Goal: Transaction & Acquisition: Purchase product/service

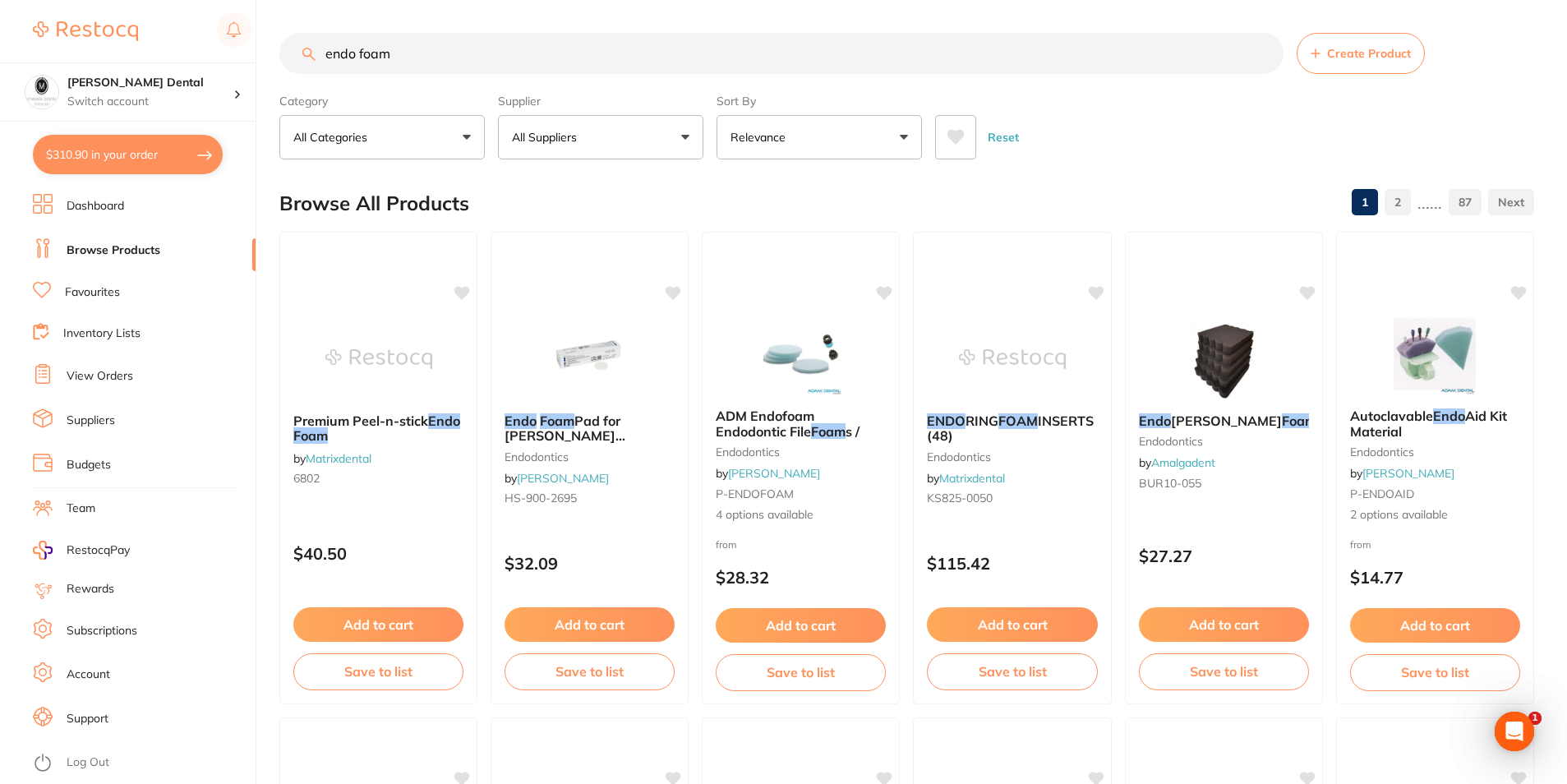
click at [476, 137] on button "All Categories" at bounding box center [381, 137] width 205 height 45
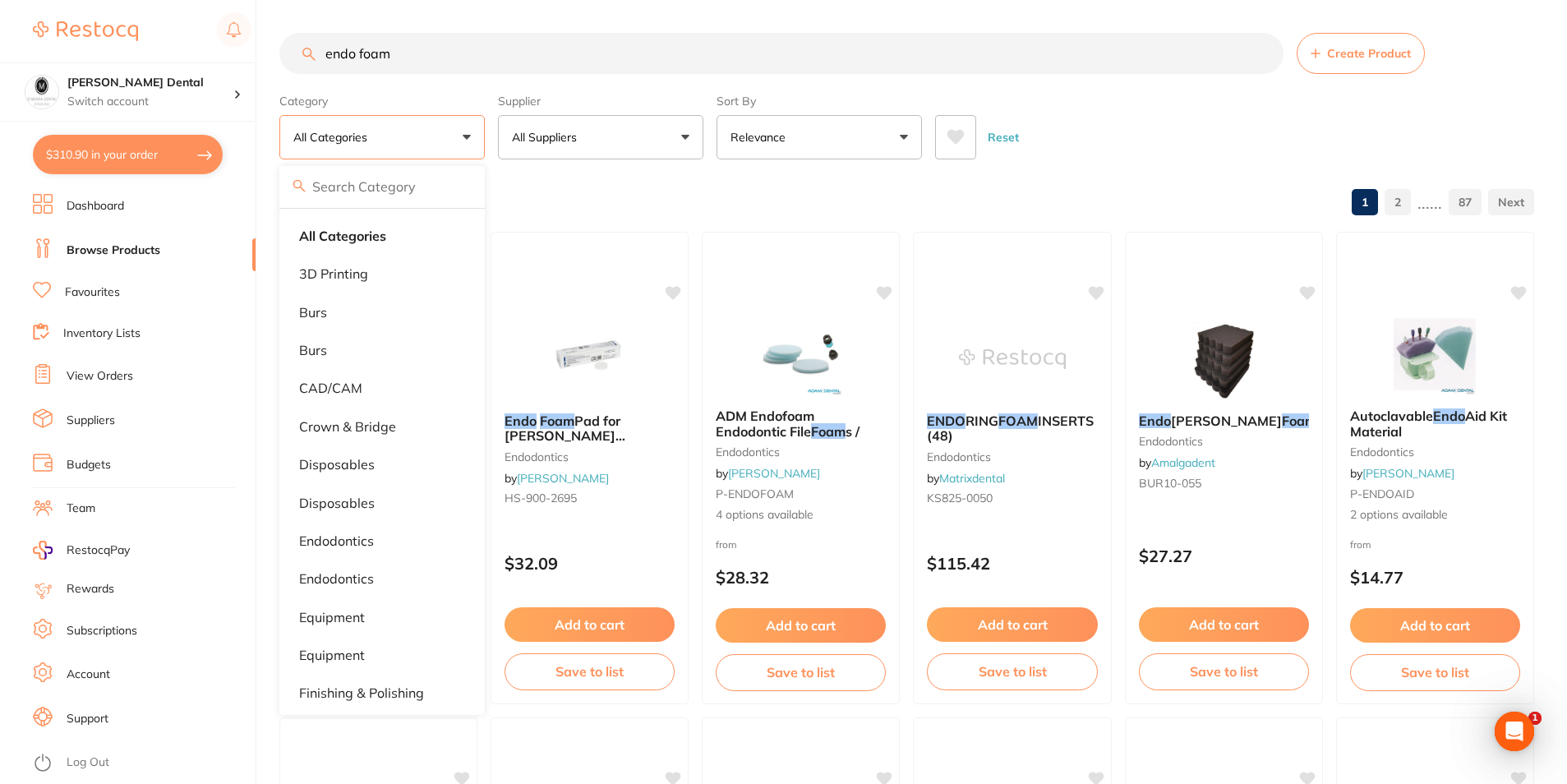
click at [476, 137] on button "All Categories" at bounding box center [381, 137] width 205 height 45
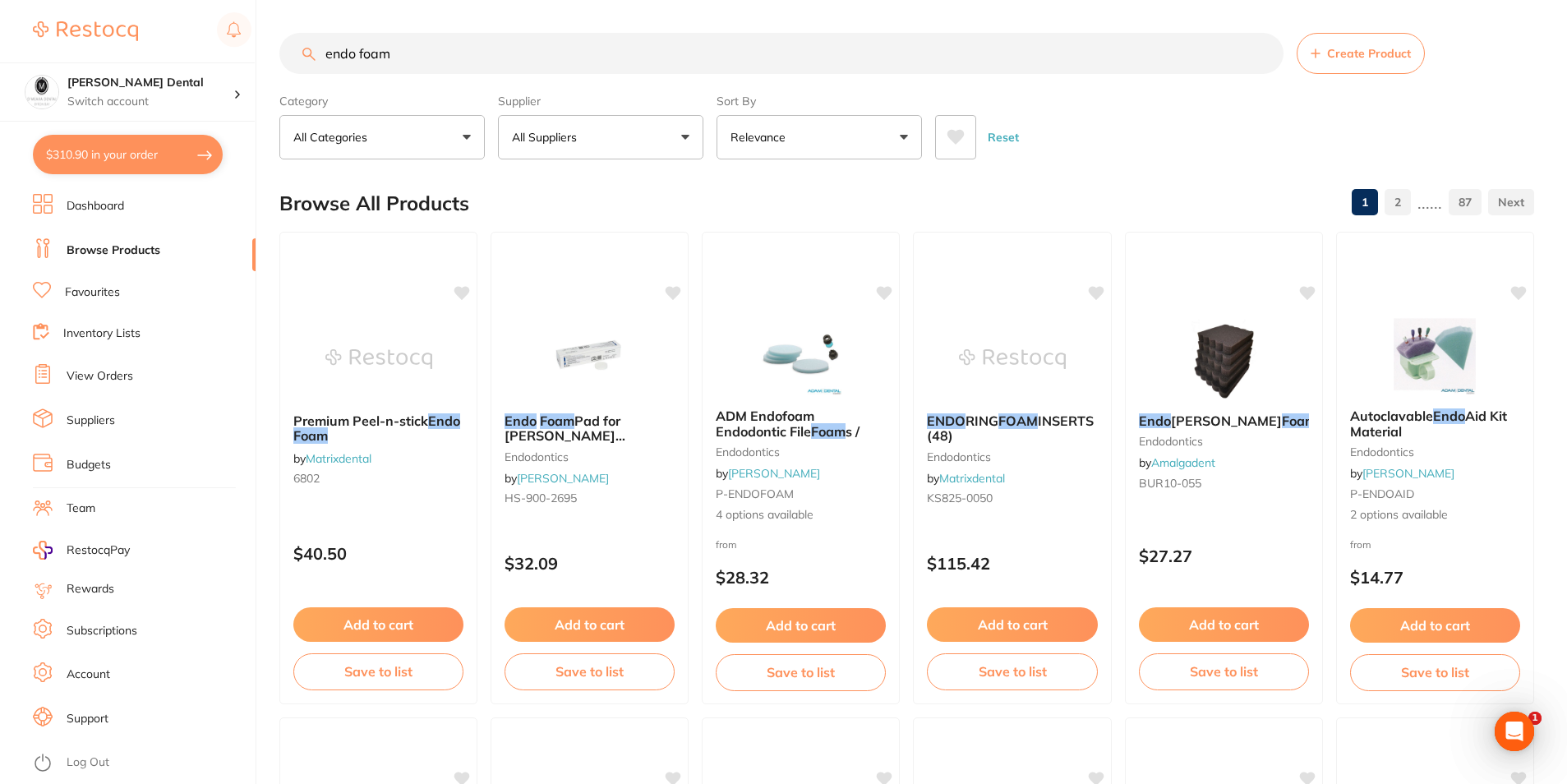
click at [898, 139] on button "Relevance" at bounding box center [819, 137] width 205 height 45
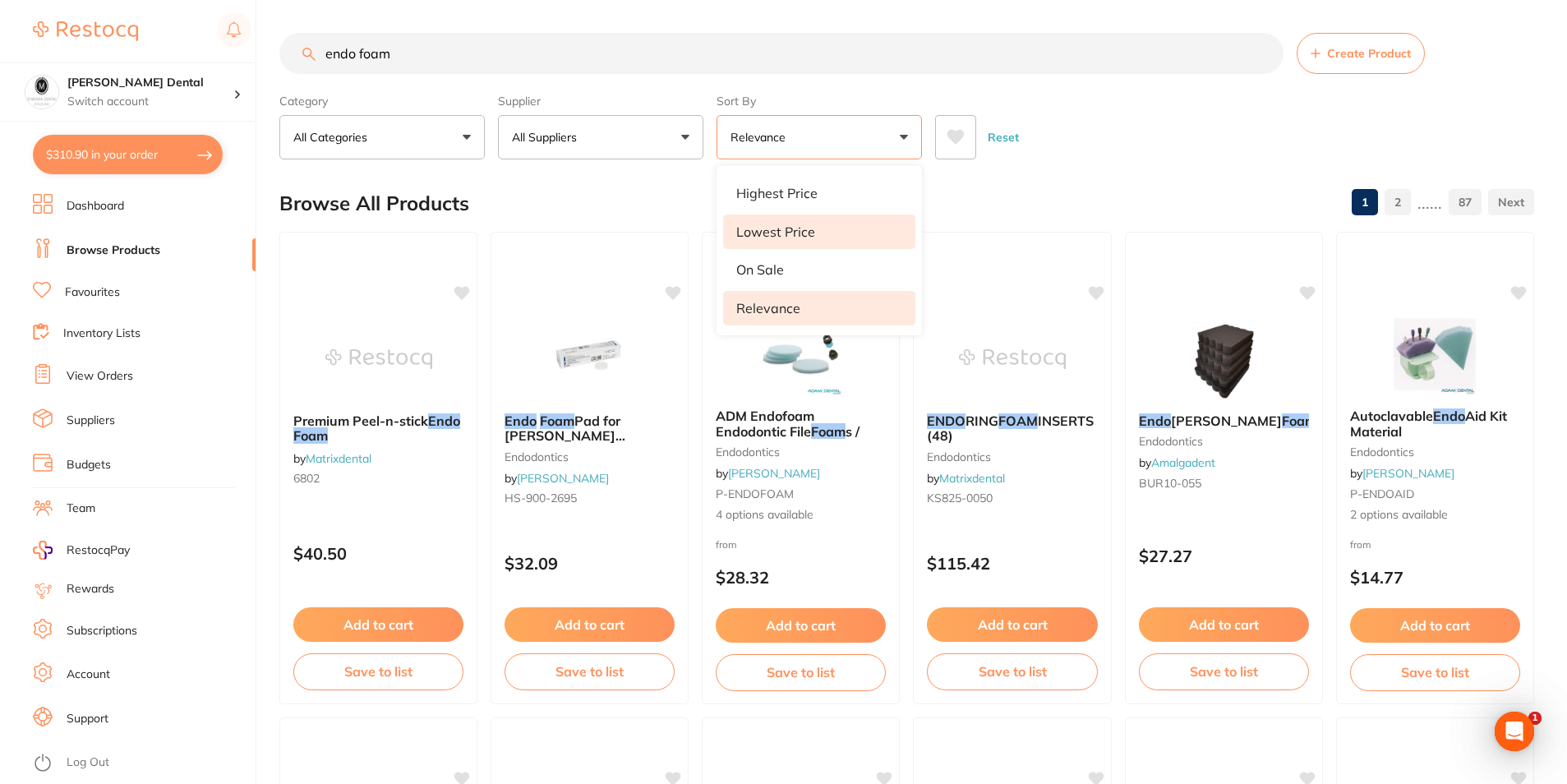
click at [789, 222] on li "Lowest Price" at bounding box center [820, 232] width 192 height 34
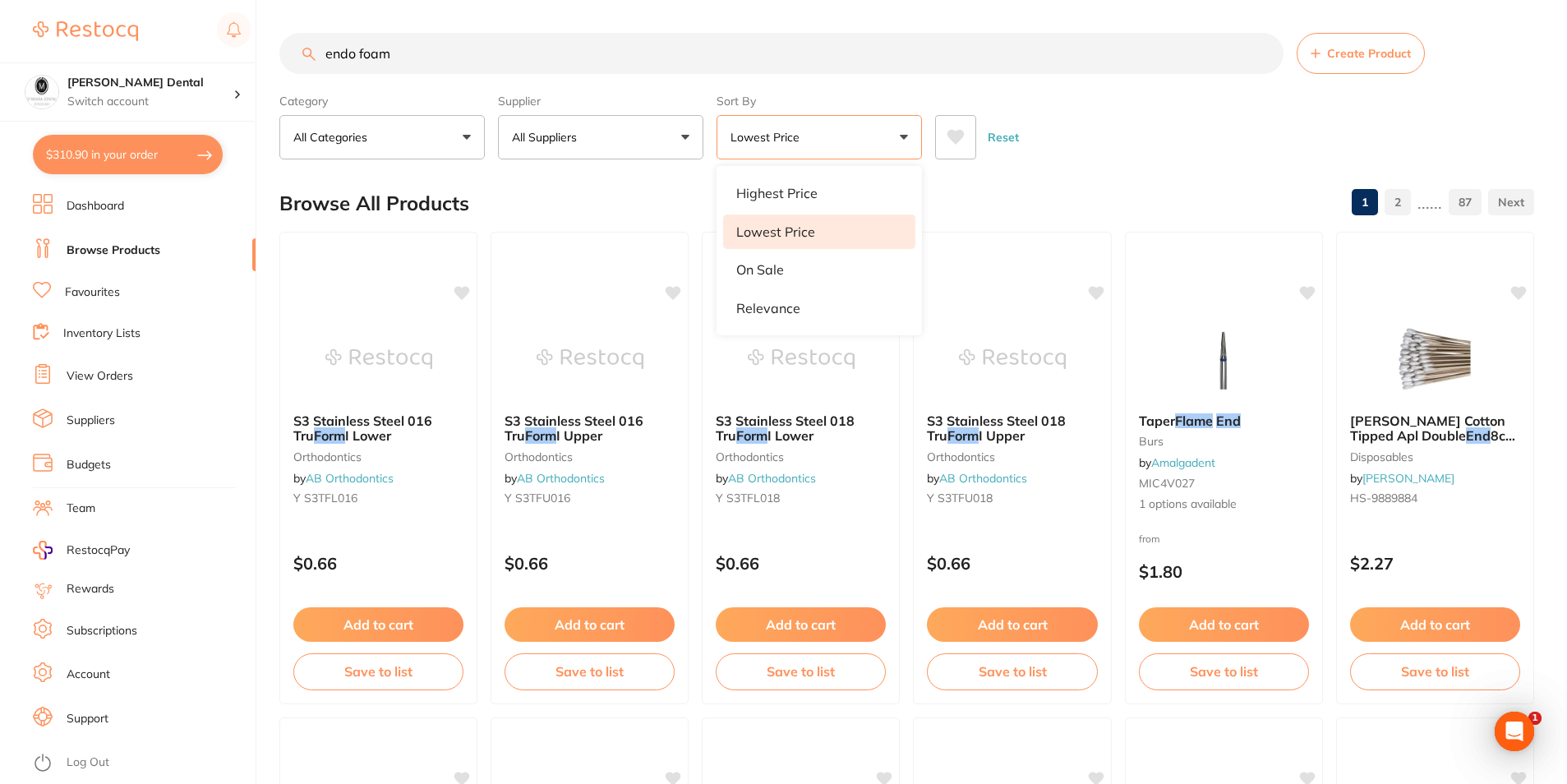
drag, startPoint x: 328, startPoint y: 47, endPoint x: 286, endPoint y: 47, distance: 42.0
click at [286, 47] on input "endo foam" at bounding box center [781, 53] width 1004 height 41
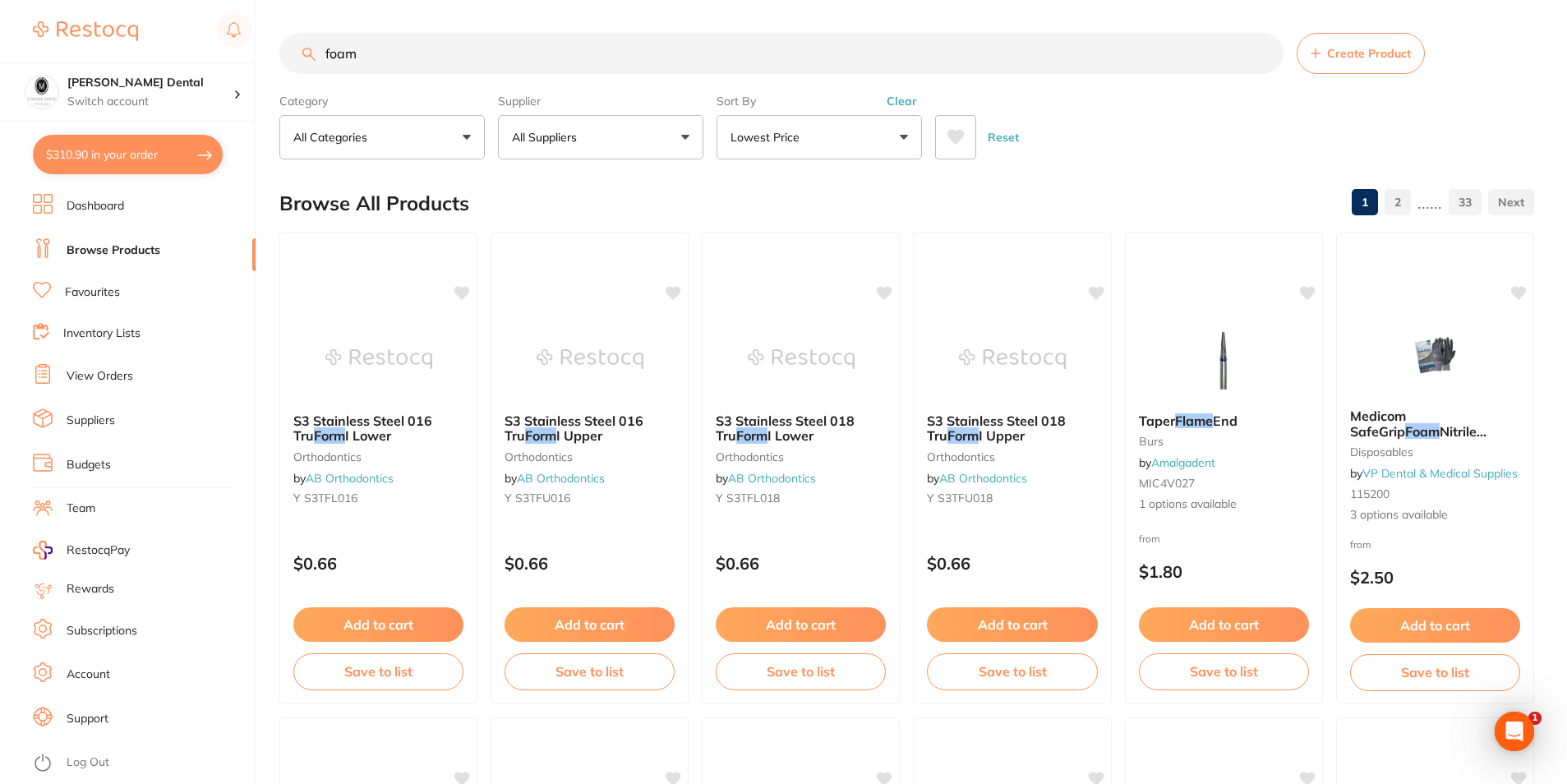
click at [330, 58] on input "foam" at bounding box center [781, 53] width 1004 height 41
click at [463, 137] on button "All Categories" at bounding box center [381, 137] width 205 height 45
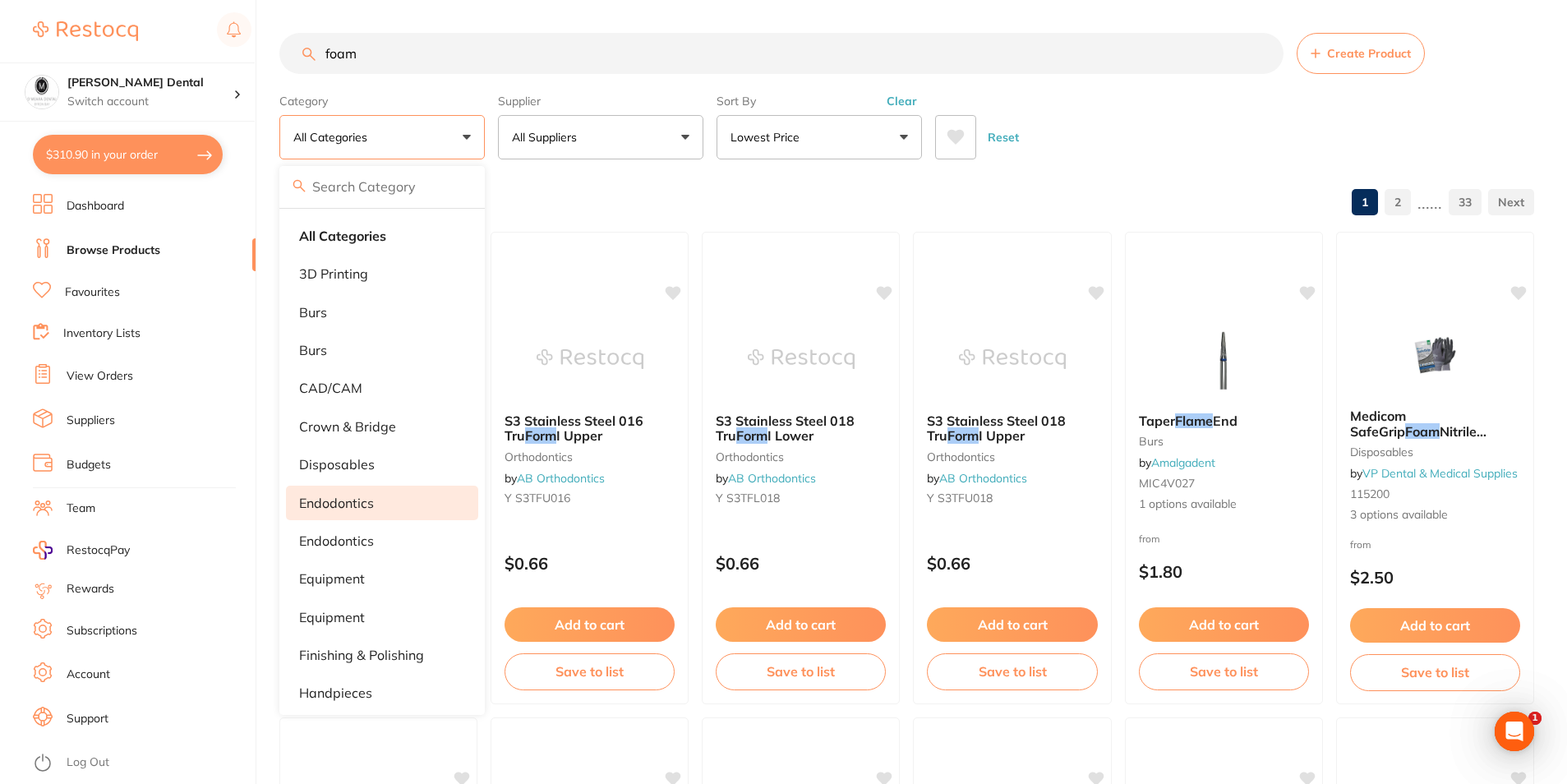
click at [321, 501] on p "endodontics" at bounding box center [336, 502] width 75 height 15
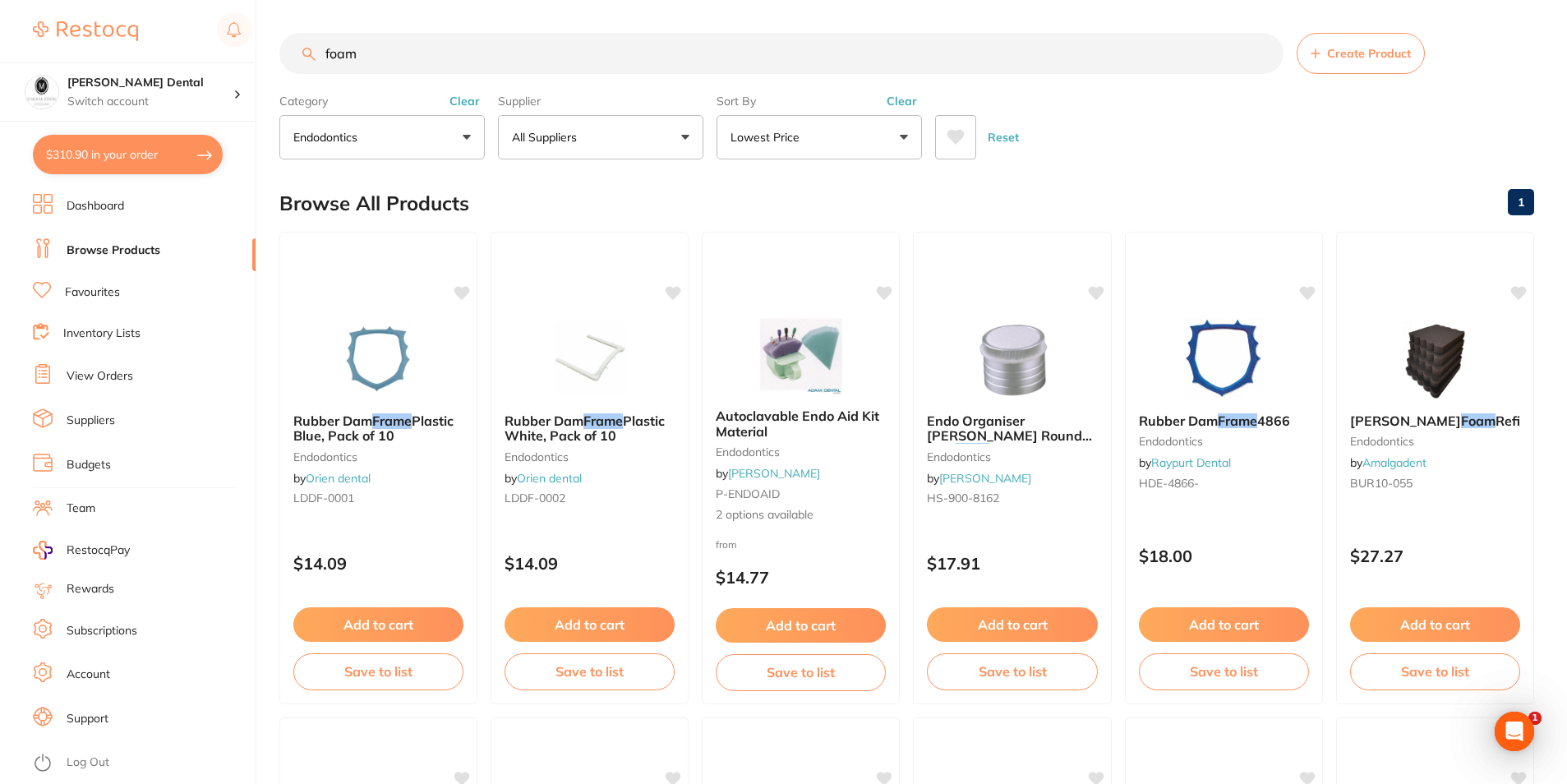
click at [470, 131] on button "endodontics" at bounding box center [381, 137] width 205 height 45
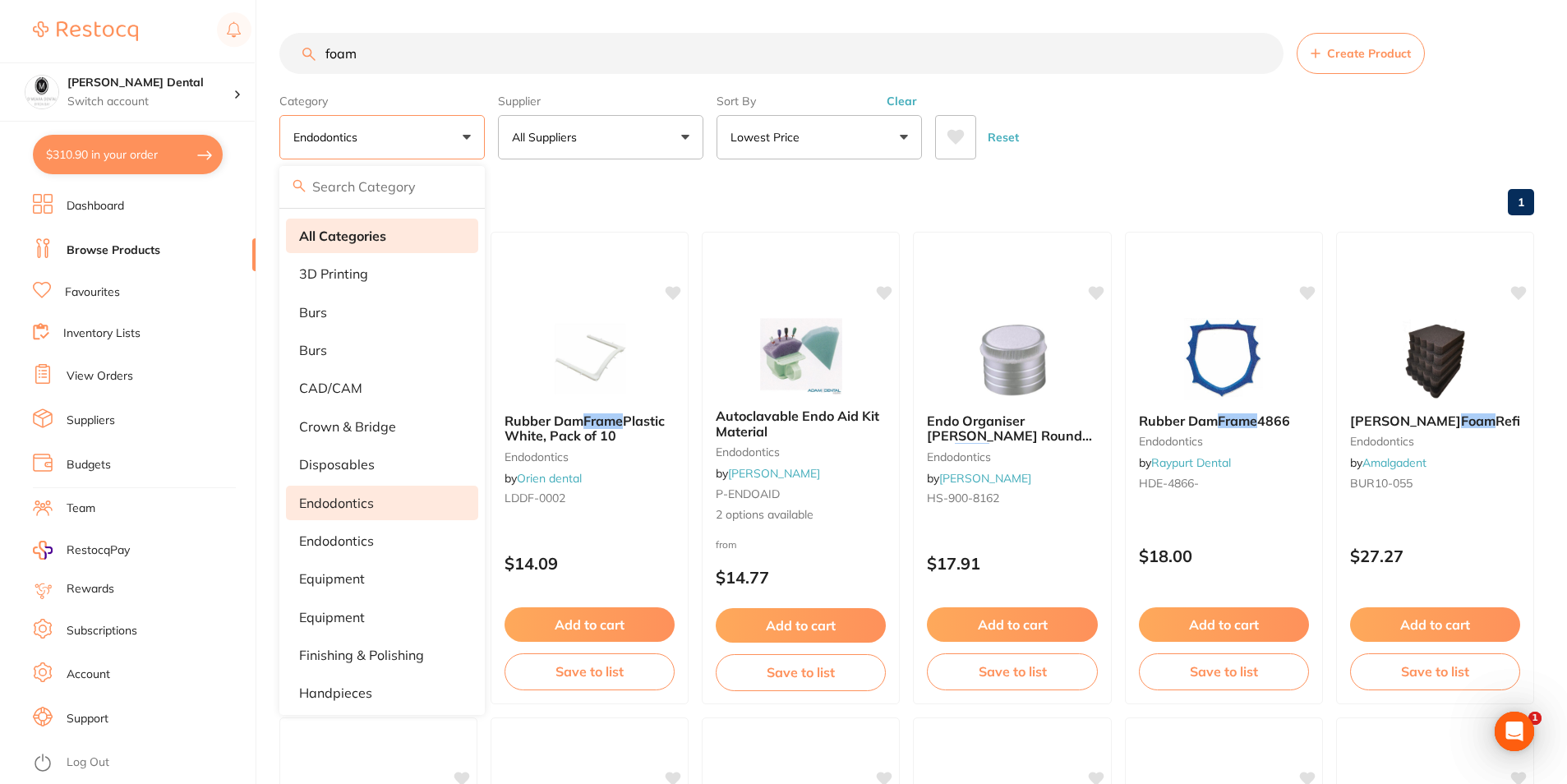
click at [369, 243] on strong "All Categories" at bounding box center [342, 235] width 87 height 15
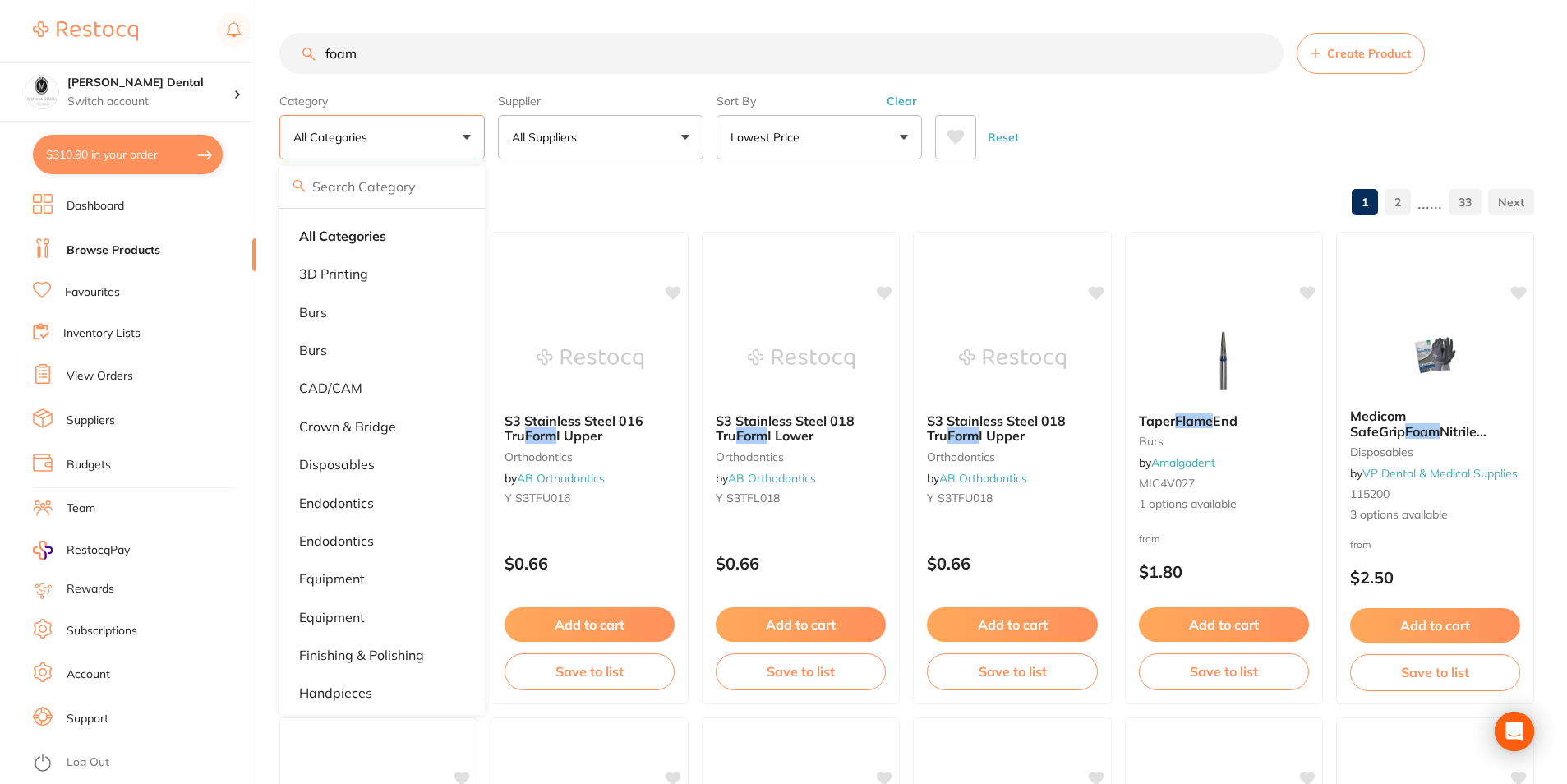
drag, startPoint x: 582, startPoint y: 88, endPoint x: 304, endPoint y: 66, distance: 278.9
click at [306, 69] on input "foam" at bounding box center [781, 53] width 1004 height 41
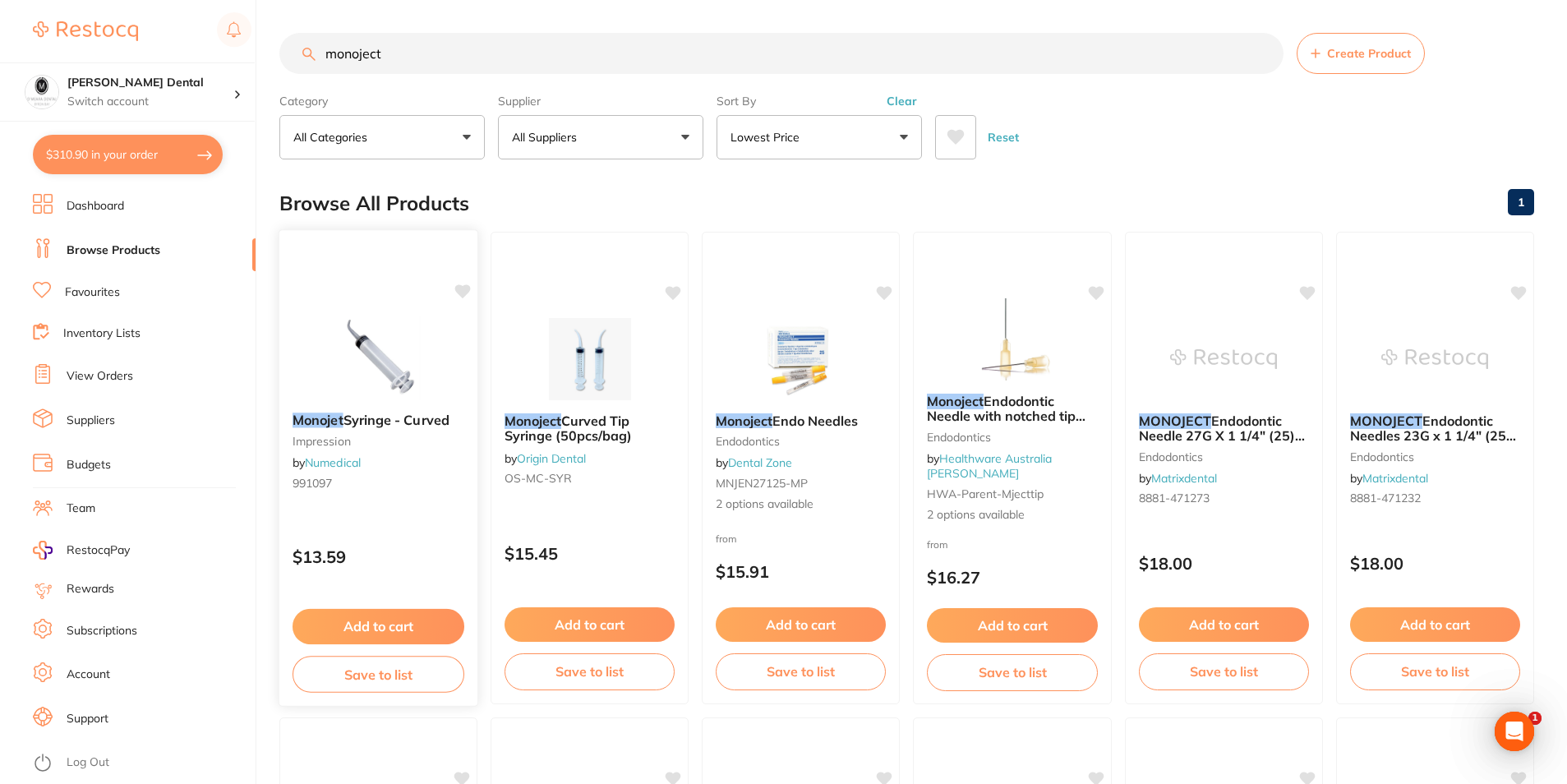
type input "monoject"
click at [364, 349] on img at bounding box center [378, 357] width 107 height 83
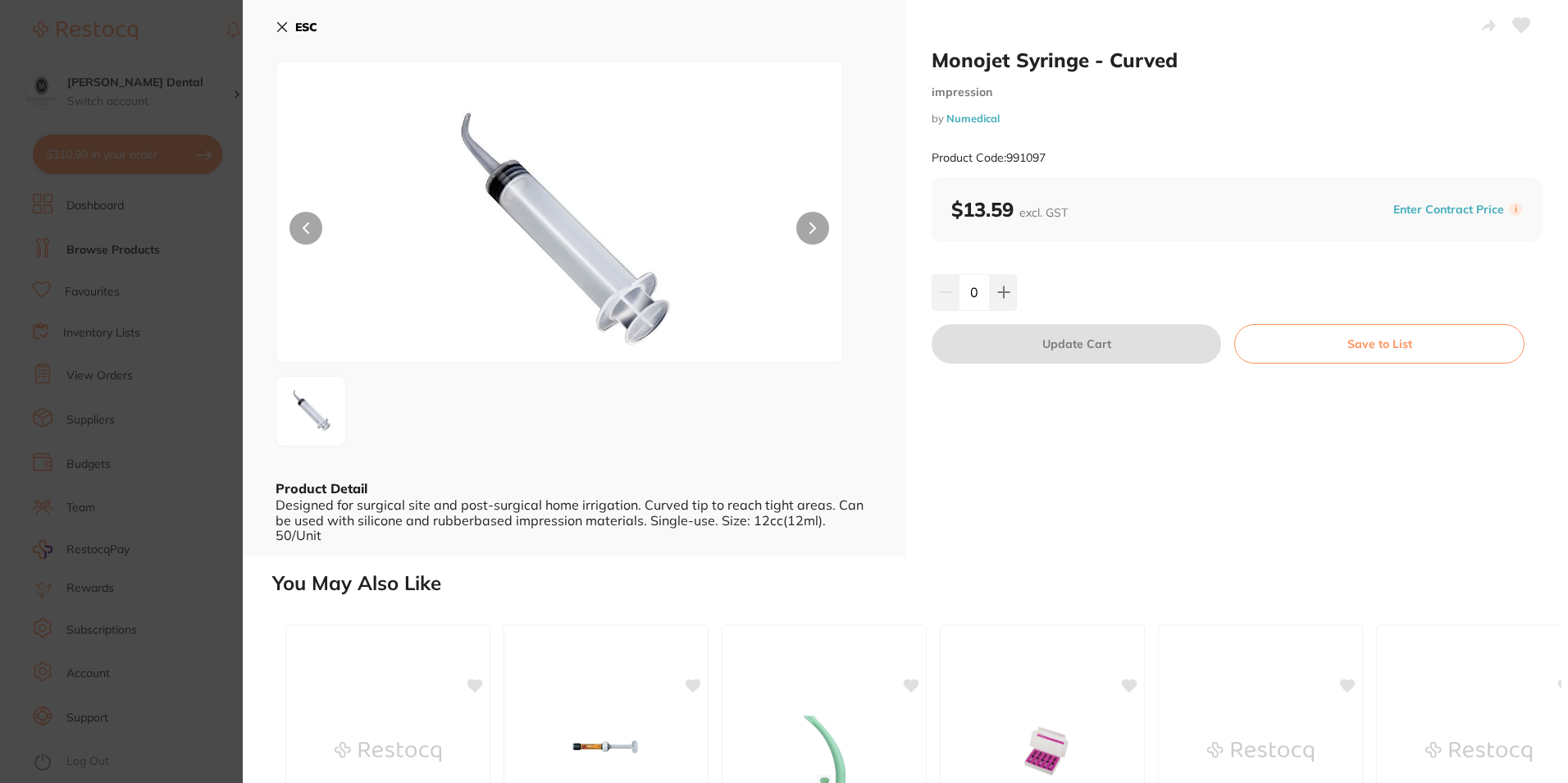
click at [281, 28] on icon at bounding box center [282, 27] width 9 height 9
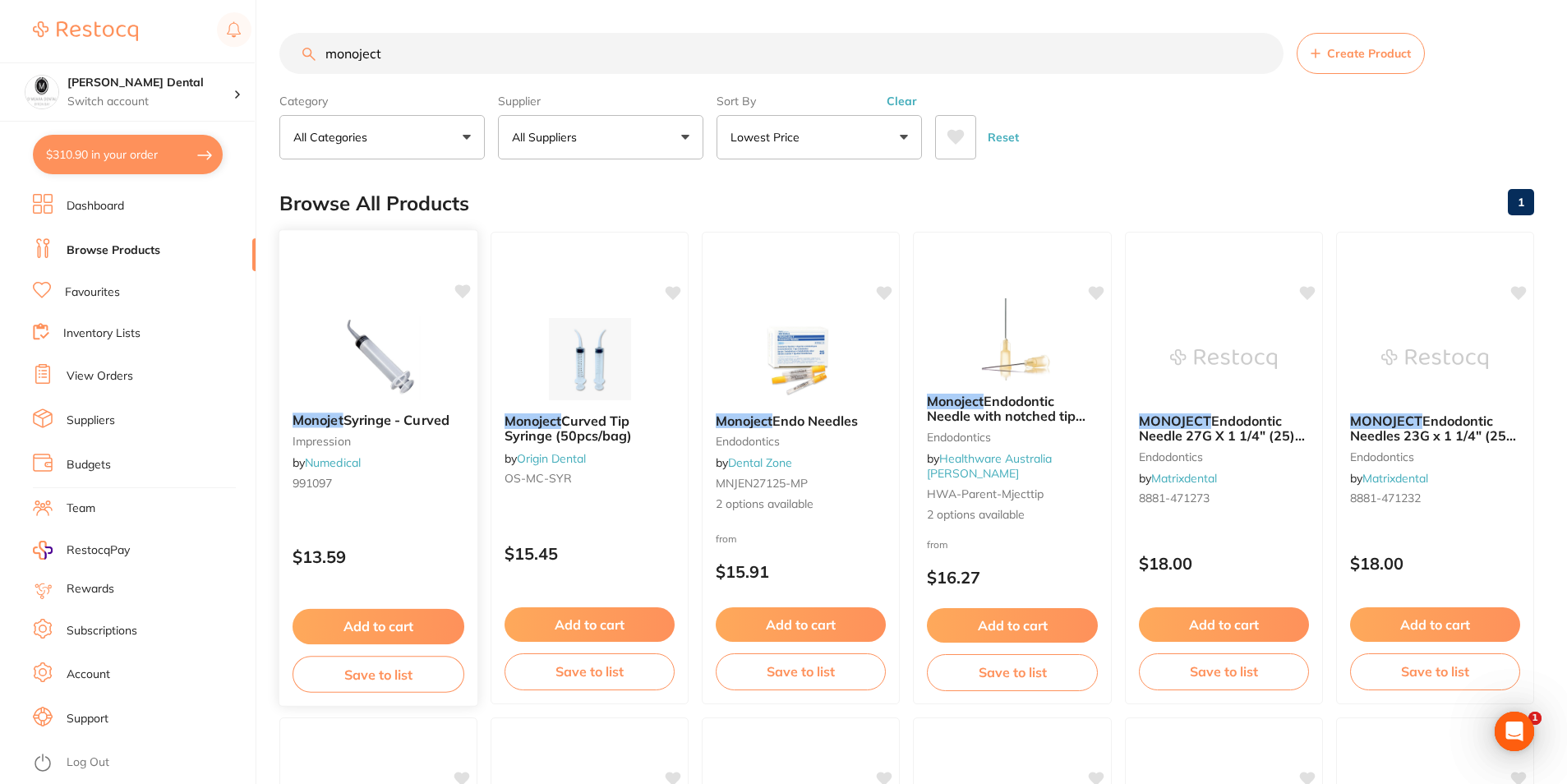
click at [393, 344] on img at bounding box center [378, 357] width 107 height 83
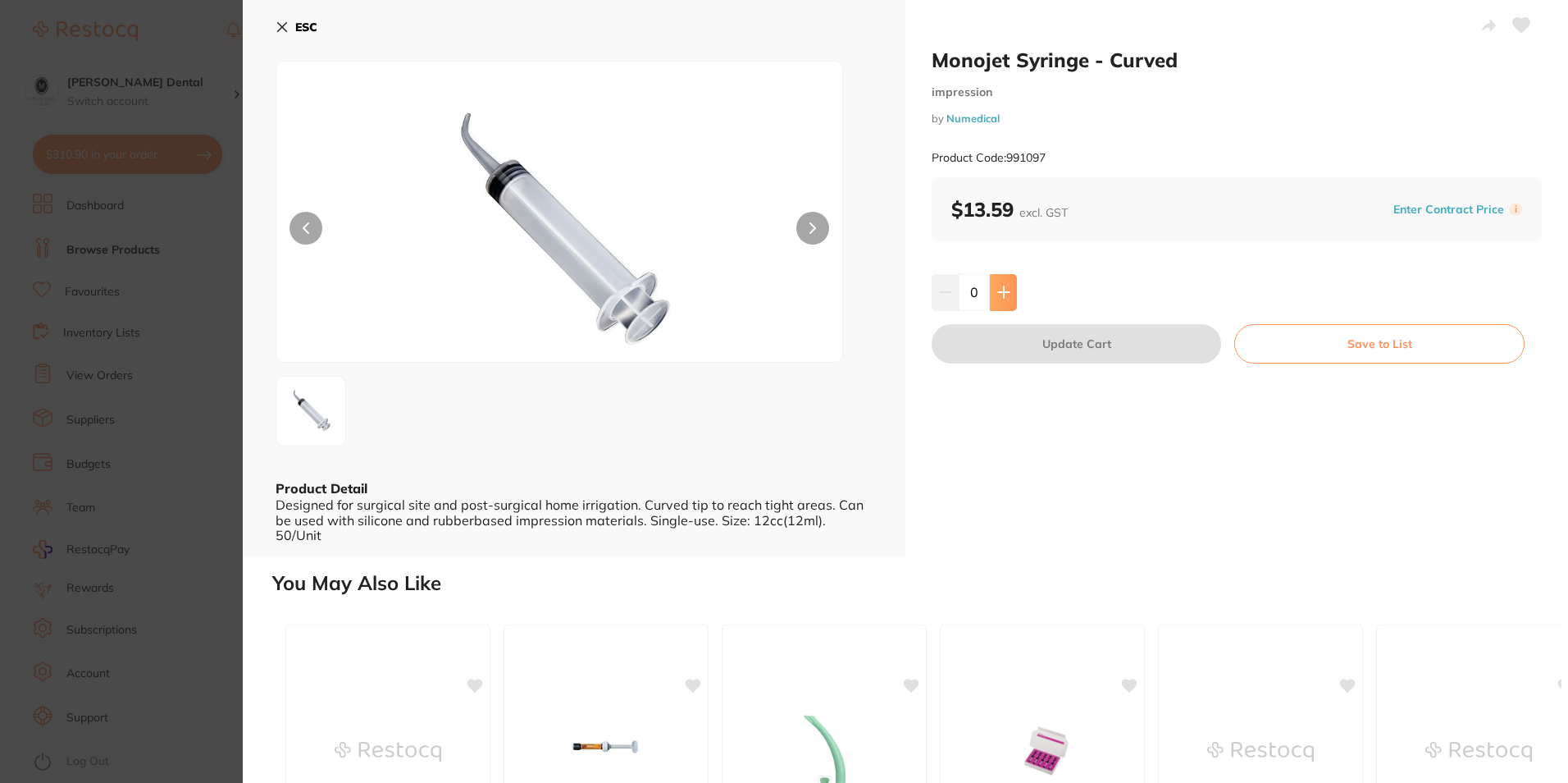
click at [1005, 291] on icon at bounding box center [1003, 292] width 13 height 13
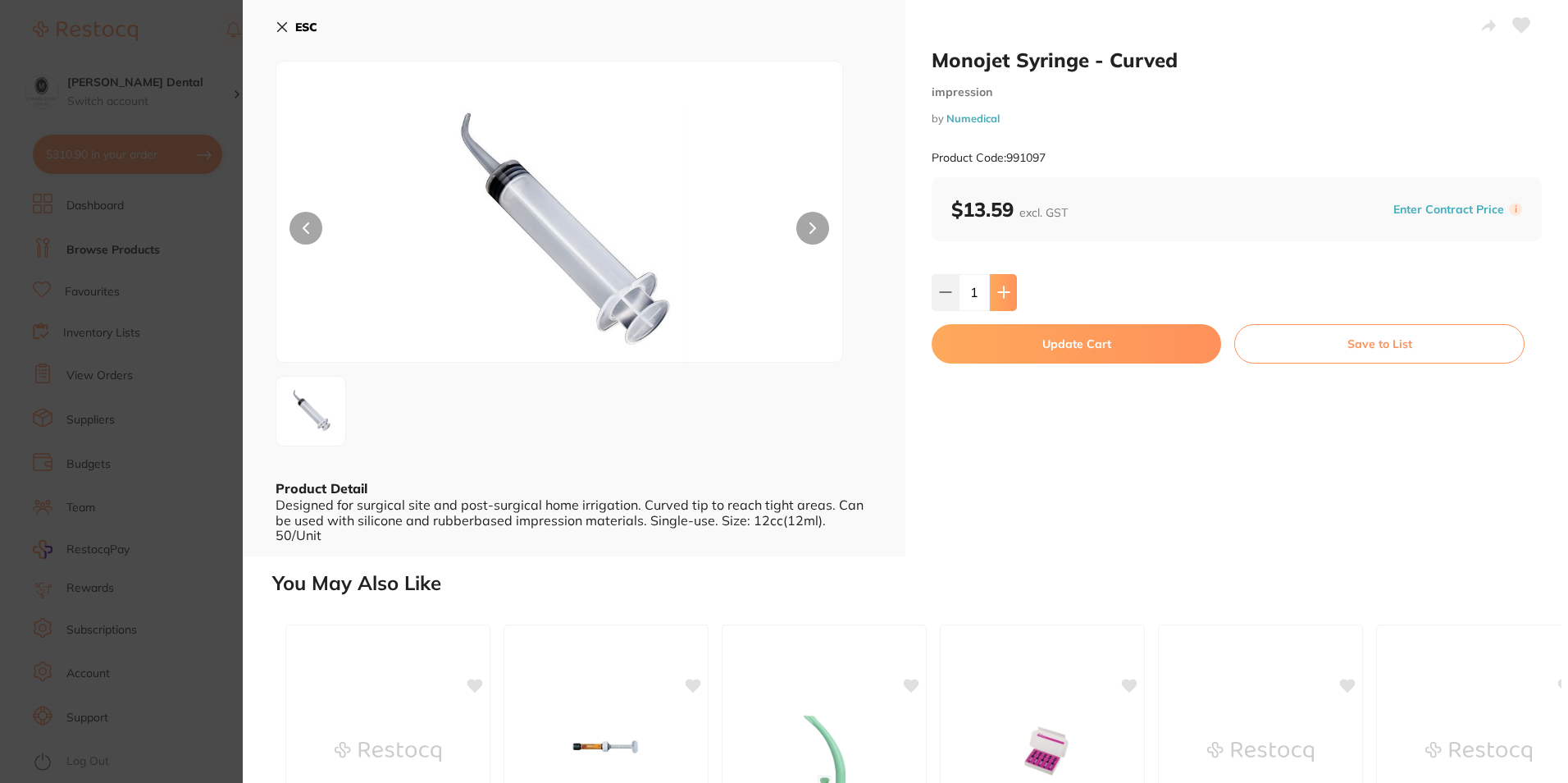
click at [998, 296] on icon at bounding box center [1003, 292] width 13 height 13
type input "2"
click at [1109, 340] on button "Update Cart" at bounding box center [1077, 344] width 290 height 39
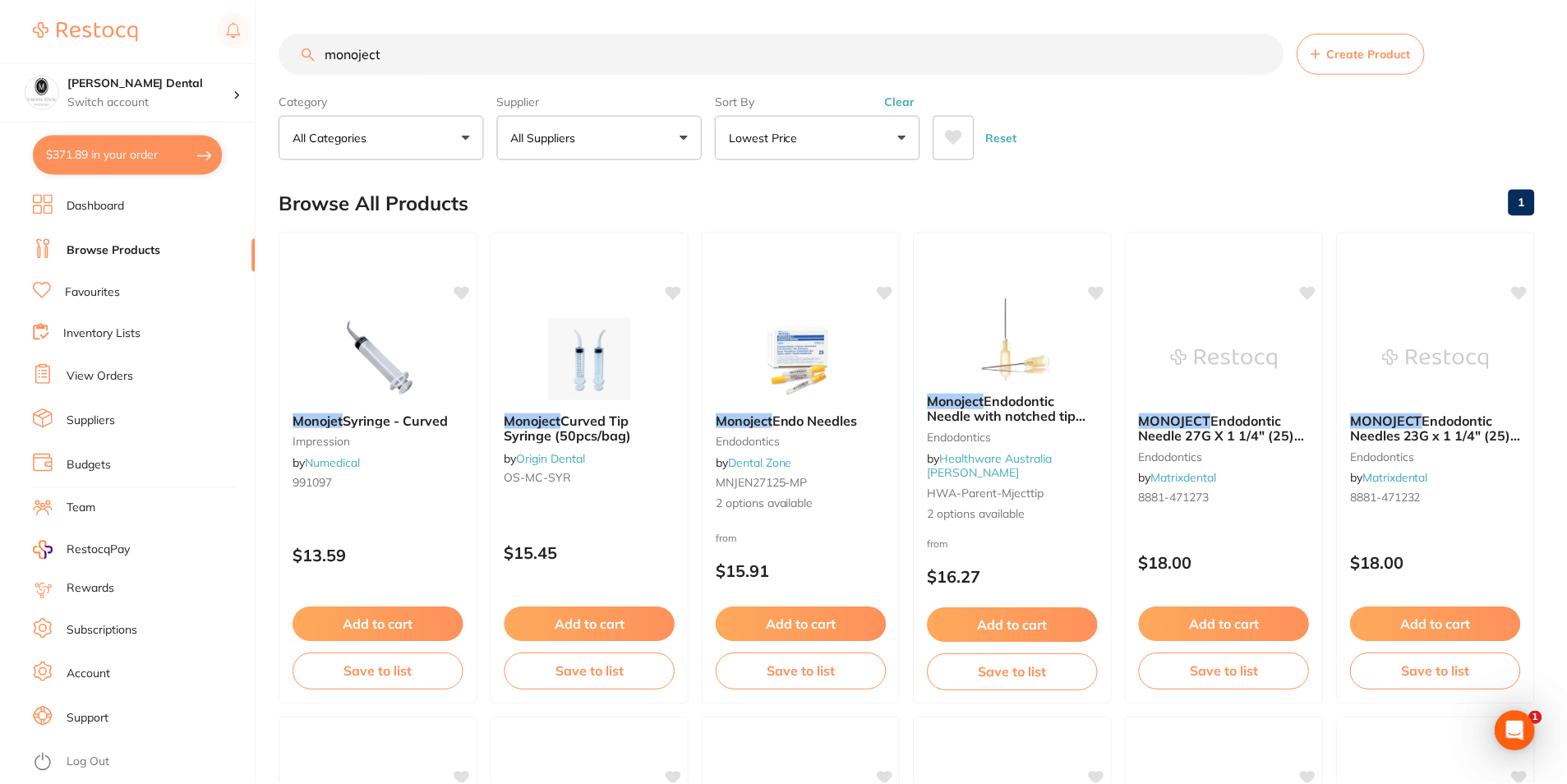
scroll to position [1, 0]
drag, startPoint x: 393, startPoint y: 58, endPoint x: 277, endPoint y: 52, distance: 116.2
click at [277, 52] on div "$371.89 [PERSON_NAME] Dental Switch account [PERSON_NAME] Dental $371.89 in you…" at bounding box center [784, 391] width 1567 height 784
type input "etch tips"
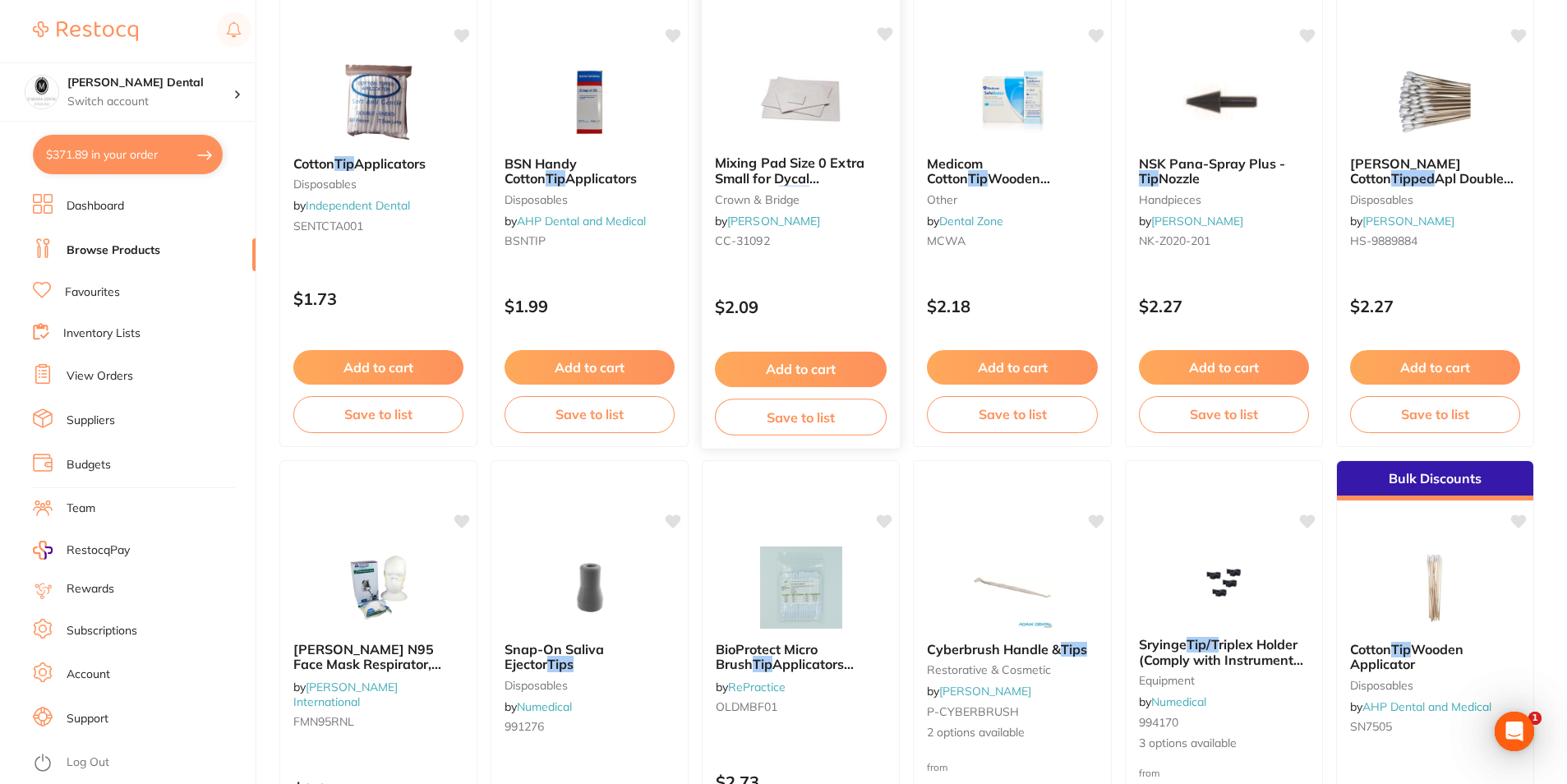
scroll to position [1232, 0]
